Goal: Navigation & Orientation: Understand site structure

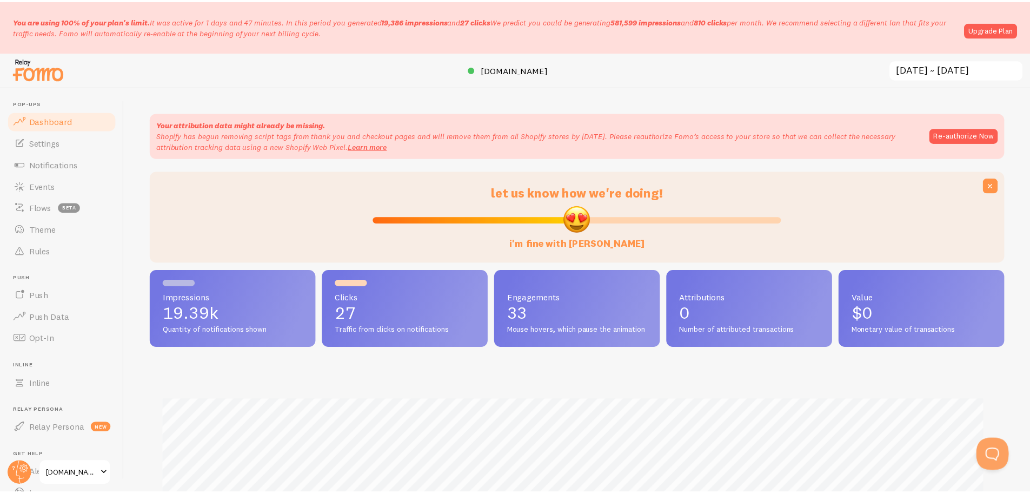
scroll to position [540349, 539788]
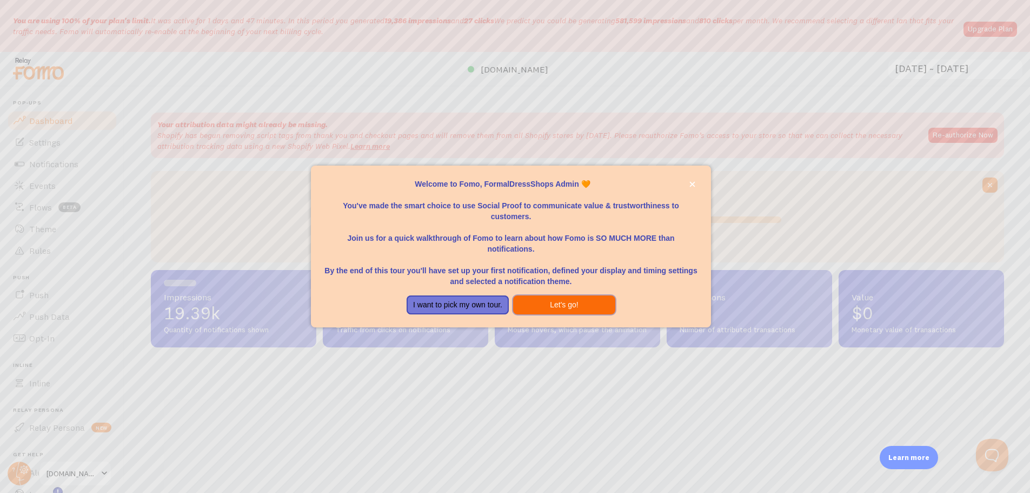
click at [569, 309] on button "Let's go!" at bounding box center [564, 304] width 102 height 19
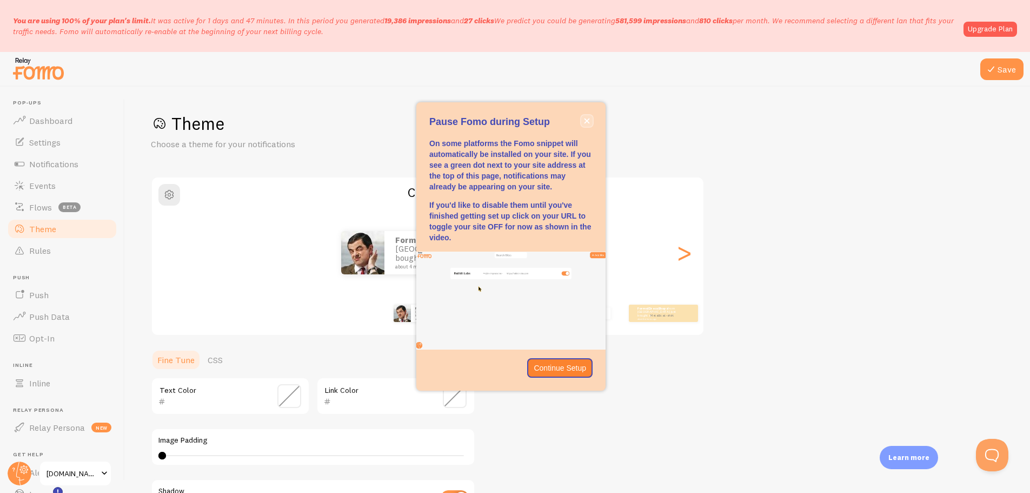
click at [585, 119] on icon "close," at bounding box center [586, 120] width 5 height 5
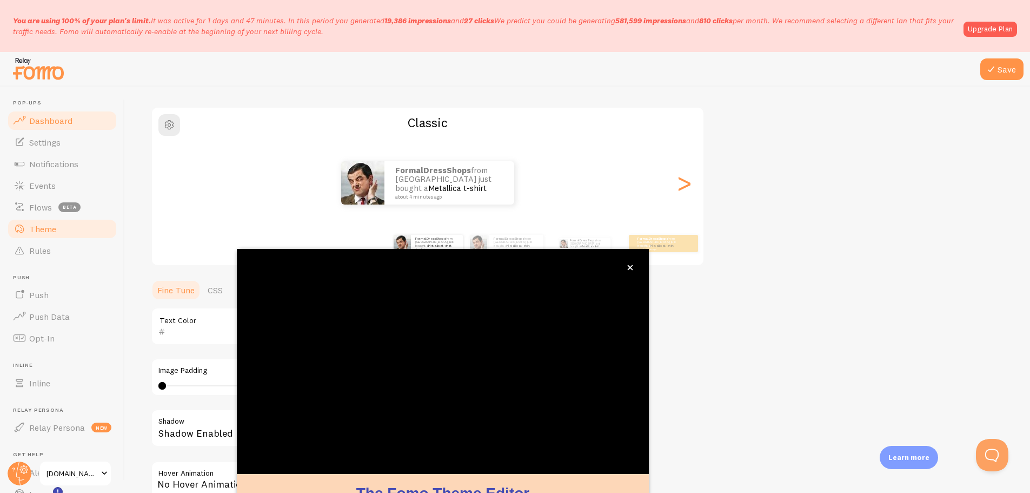
click at [46, 128] on link "Dashboard" at bounding box center [61, 121] width 111 height 22
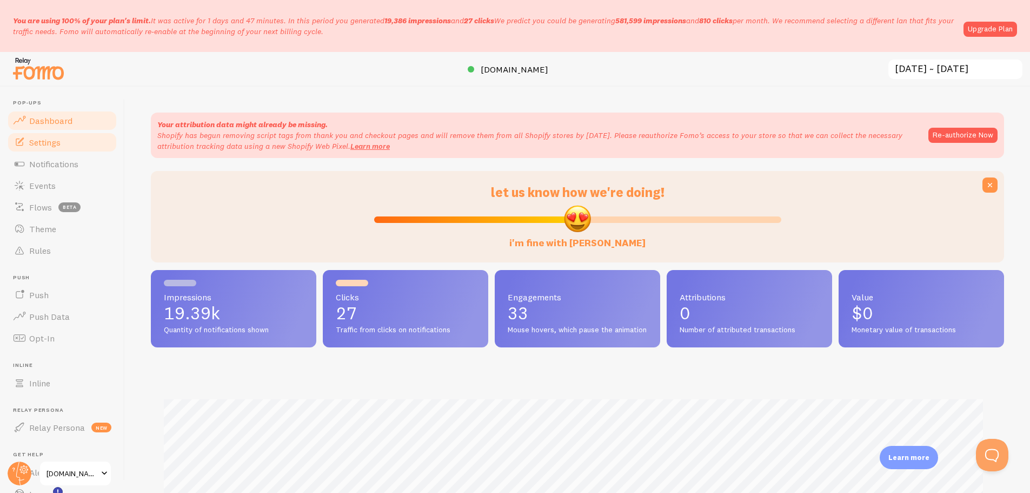
click at [48, 139] on span "Settings" at bounding box center [44, 142] width 31 height 11
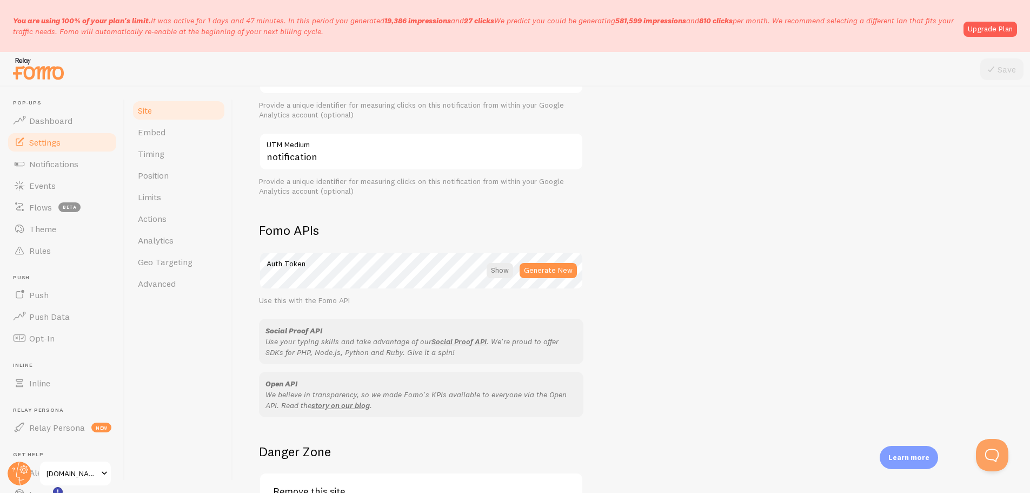
scroll to position [580, 0]
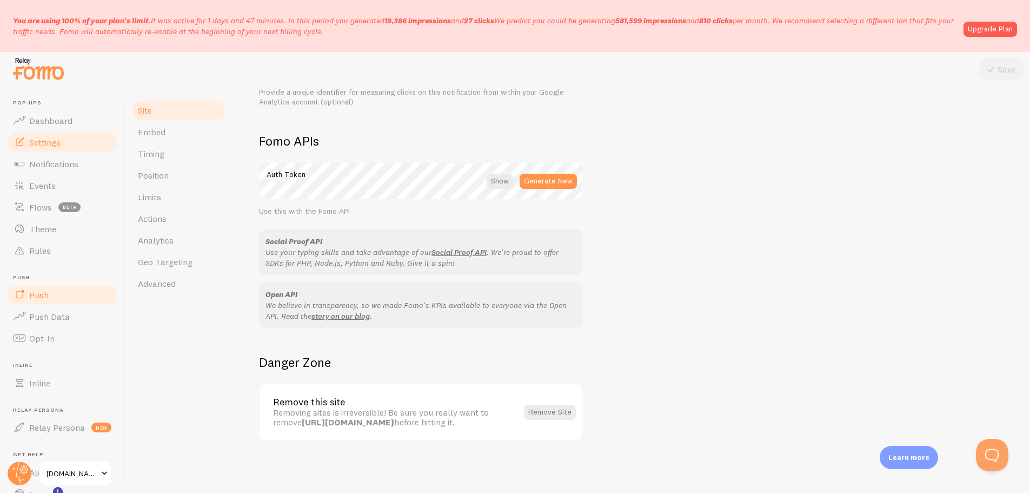
click at [46, 297] on span "Push" at bounding box center [38, 294] width 19 height 11
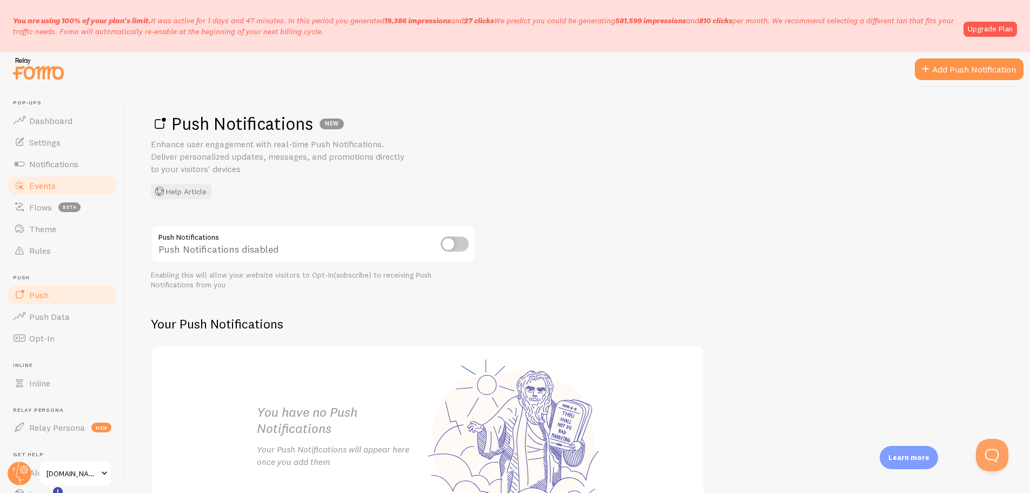
click at [44, 185] on span "Events" at bounding box center [42, 185] width 26 height 11
